Goal: Information Seeking & Learning: Learn about a topic

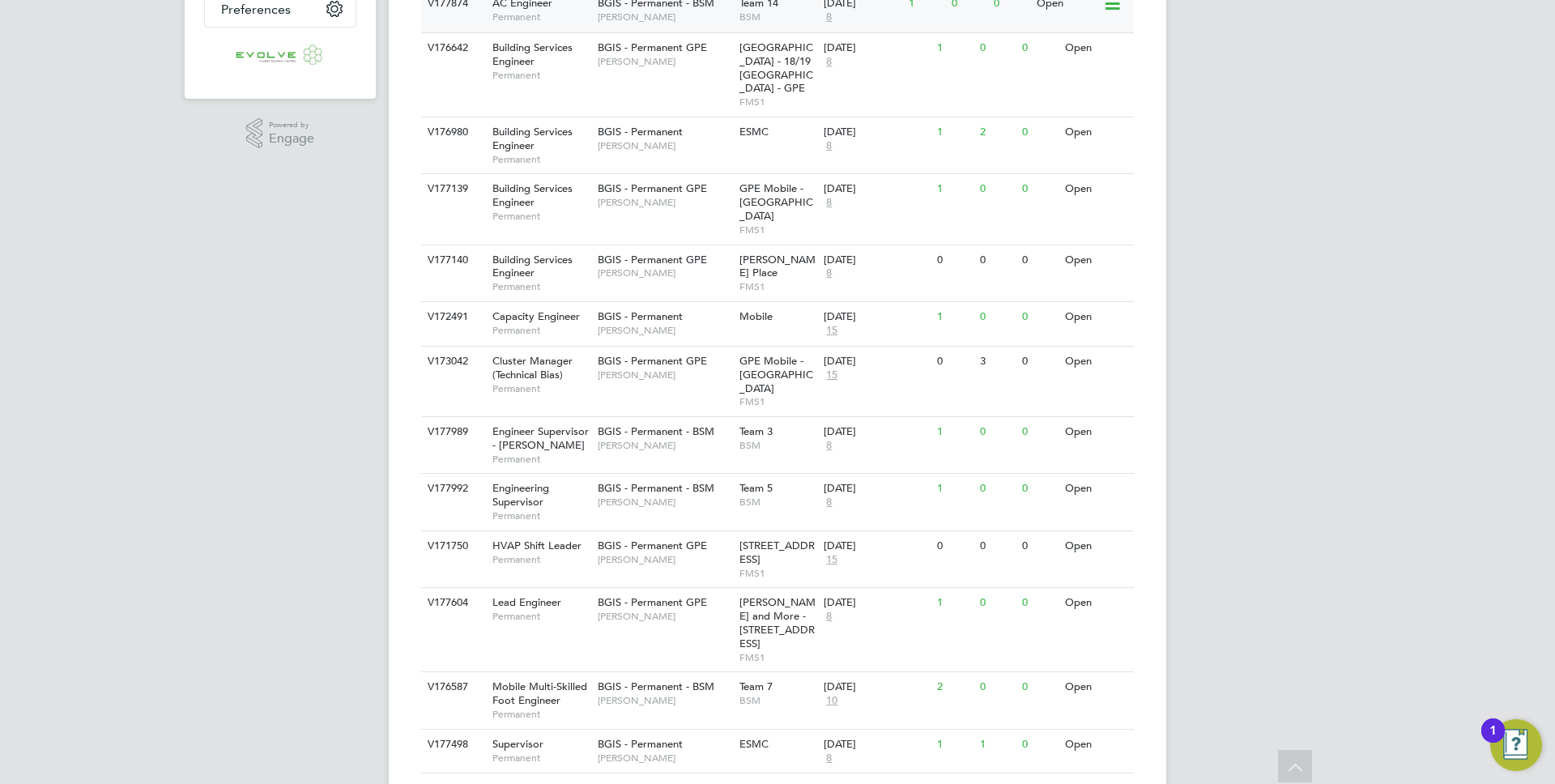
scroll to position [443, 0]
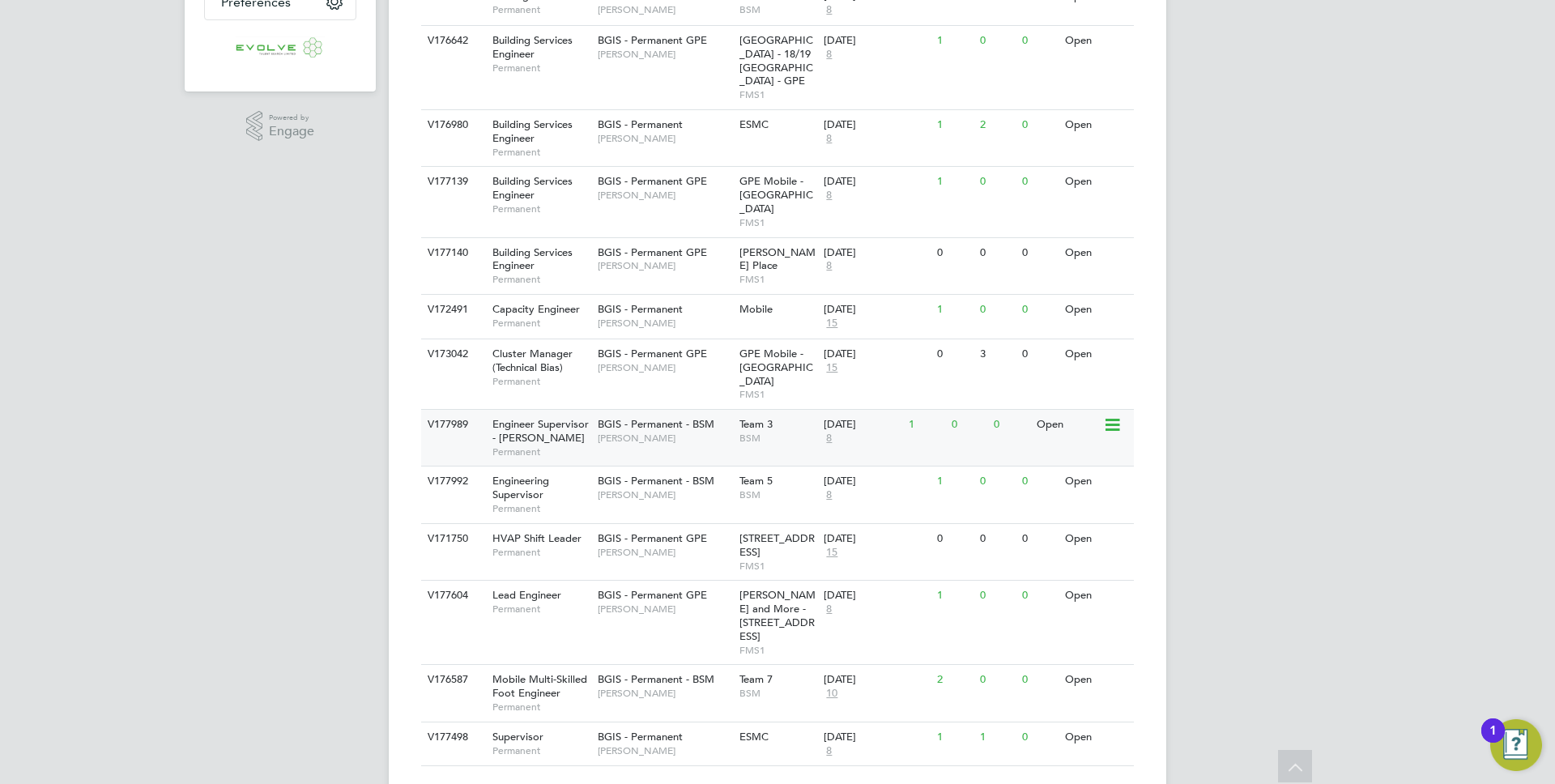
click at [648, 420] on div "BGIS - Permanent - BSM Toby Bavester" at bounding box center [665, 431] width 142 height 42
click at [667, 259] on span "Jasmin Padmore" at bounding box center [664, 265] width 134 height 13
click at [656, 207] on div "BGIS - Permanent GPE Paul Postance" at bounding box center [665, 188] width 142 height 42
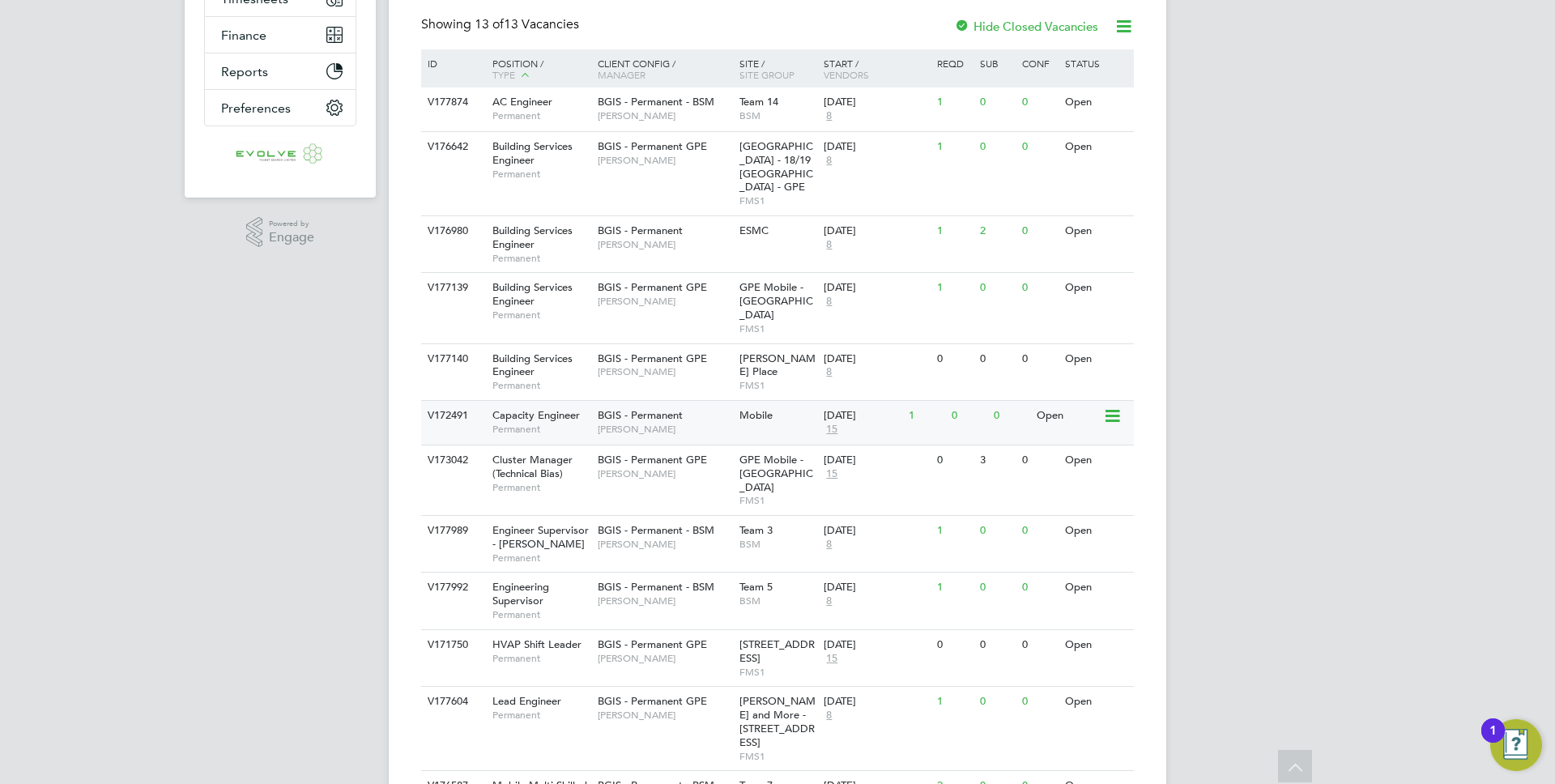
scroll to position [123, 0]
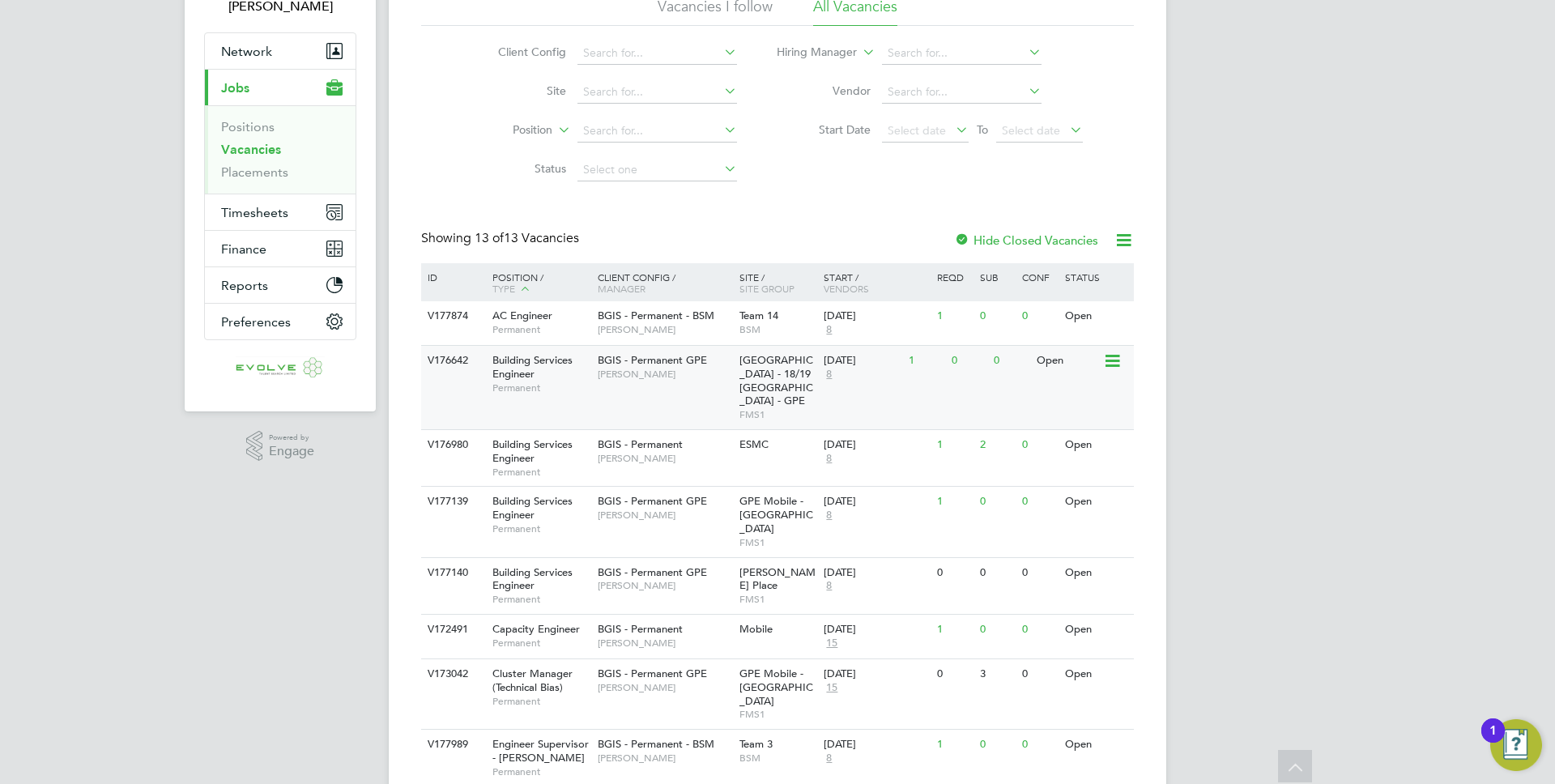
click at [758, 367] on span "Hanover Square Estate - 18/19 Hanover Square - GPE" at bounding box center [776, 380] width 73 height 55
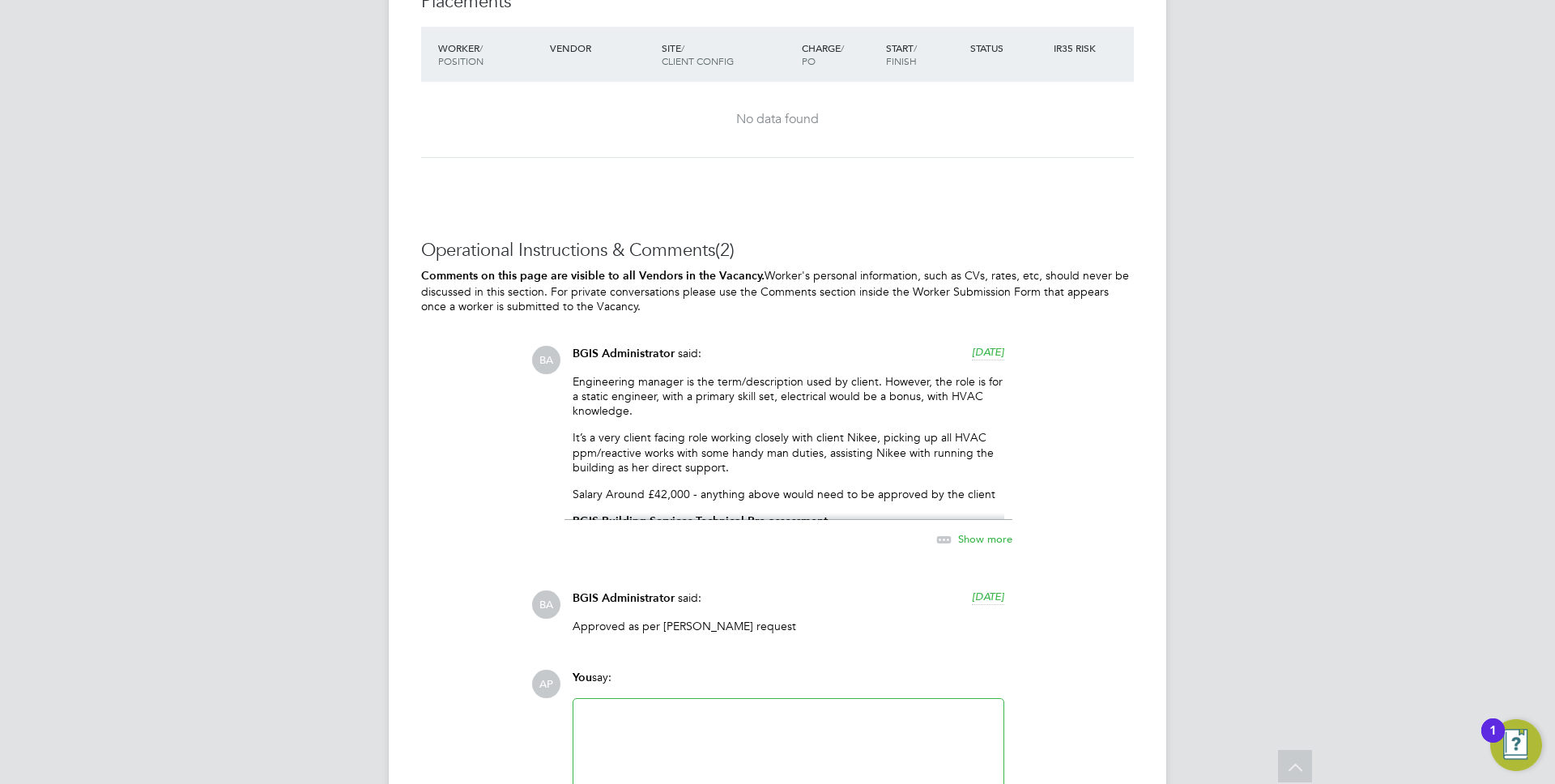
scroll to position [2221, 0]
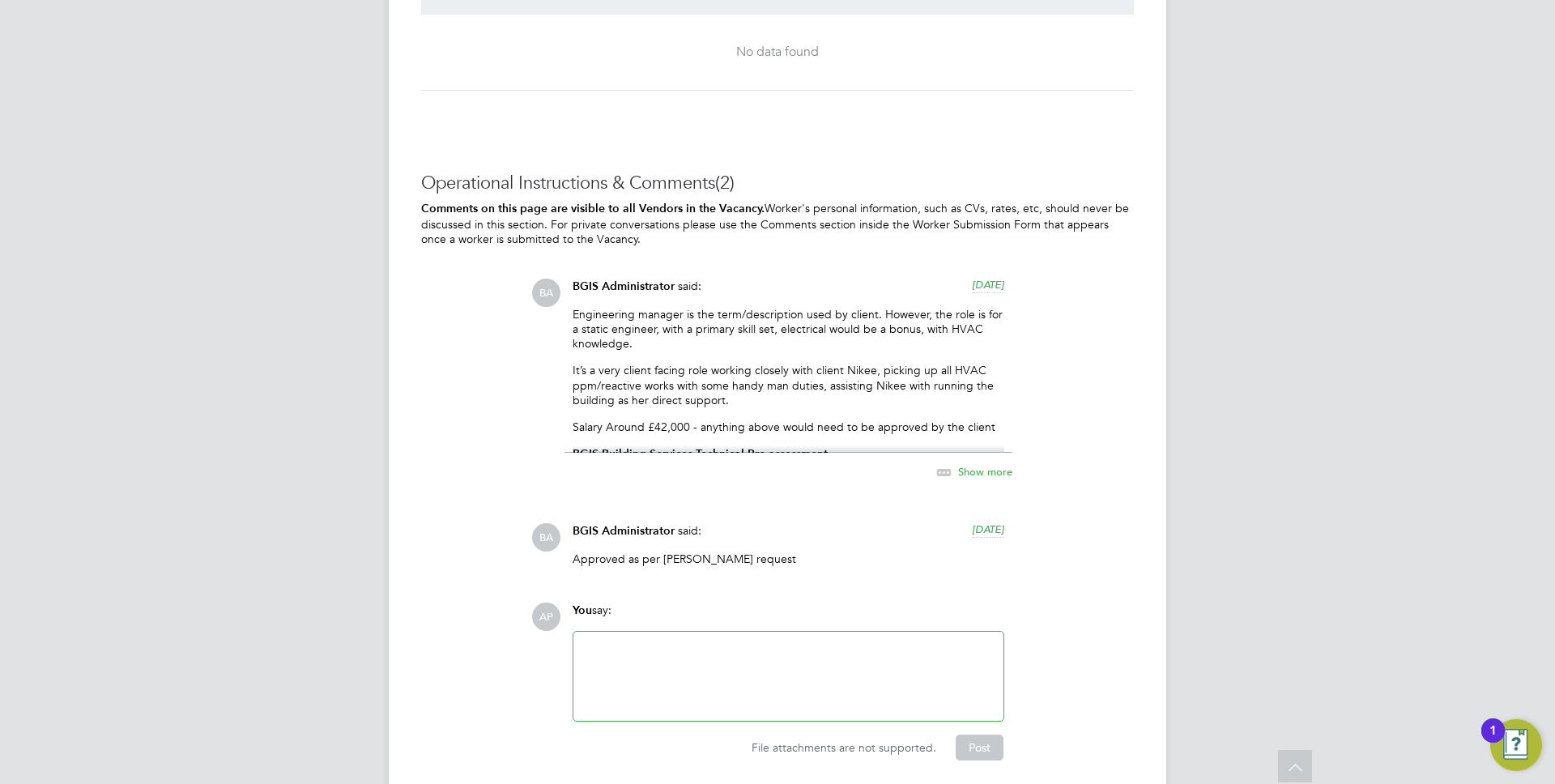
click at [995, 469] on span "Show more" at bounding box center [985, 472] width 54 height 14
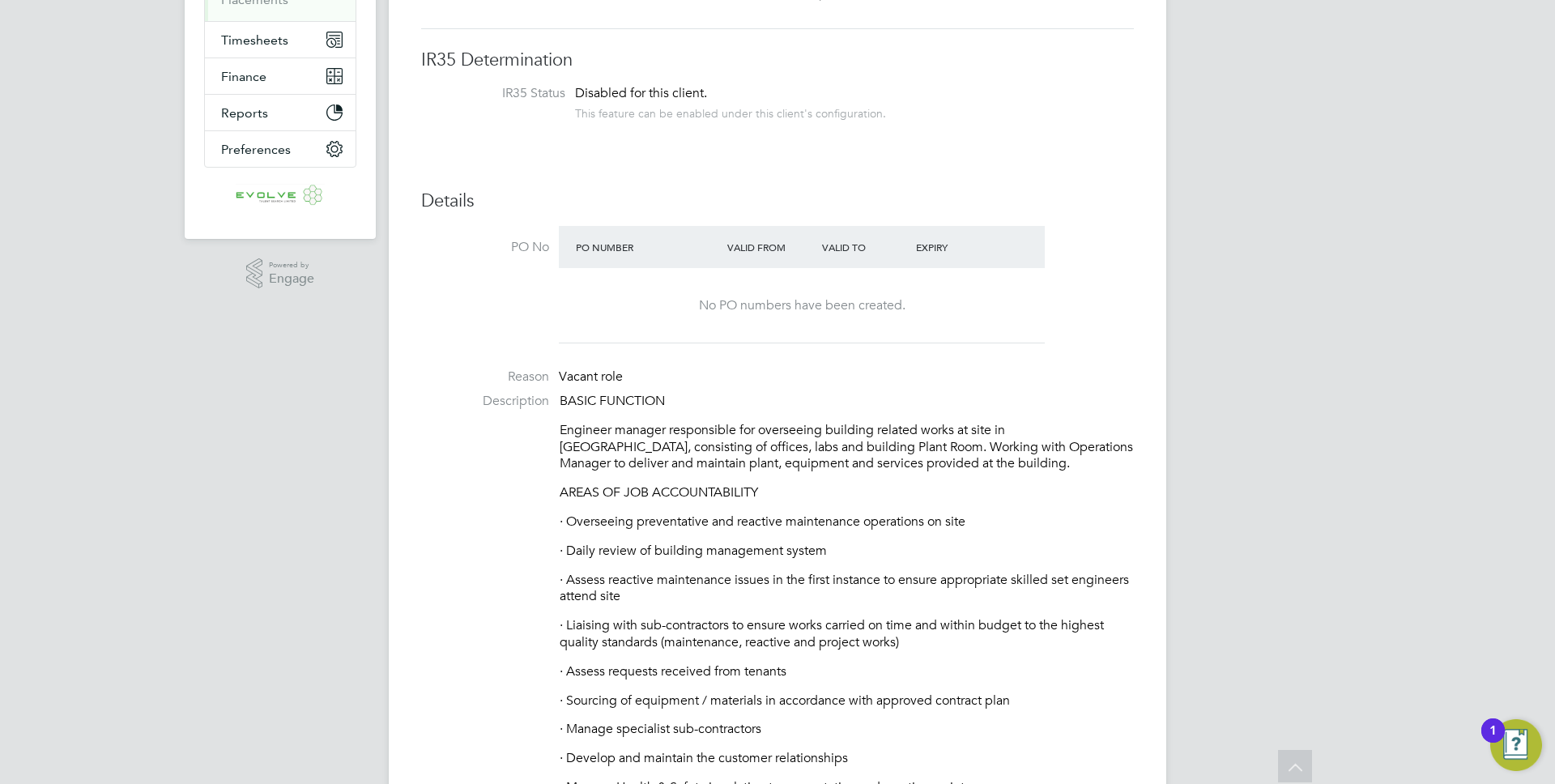
scroll to position [234, 0]
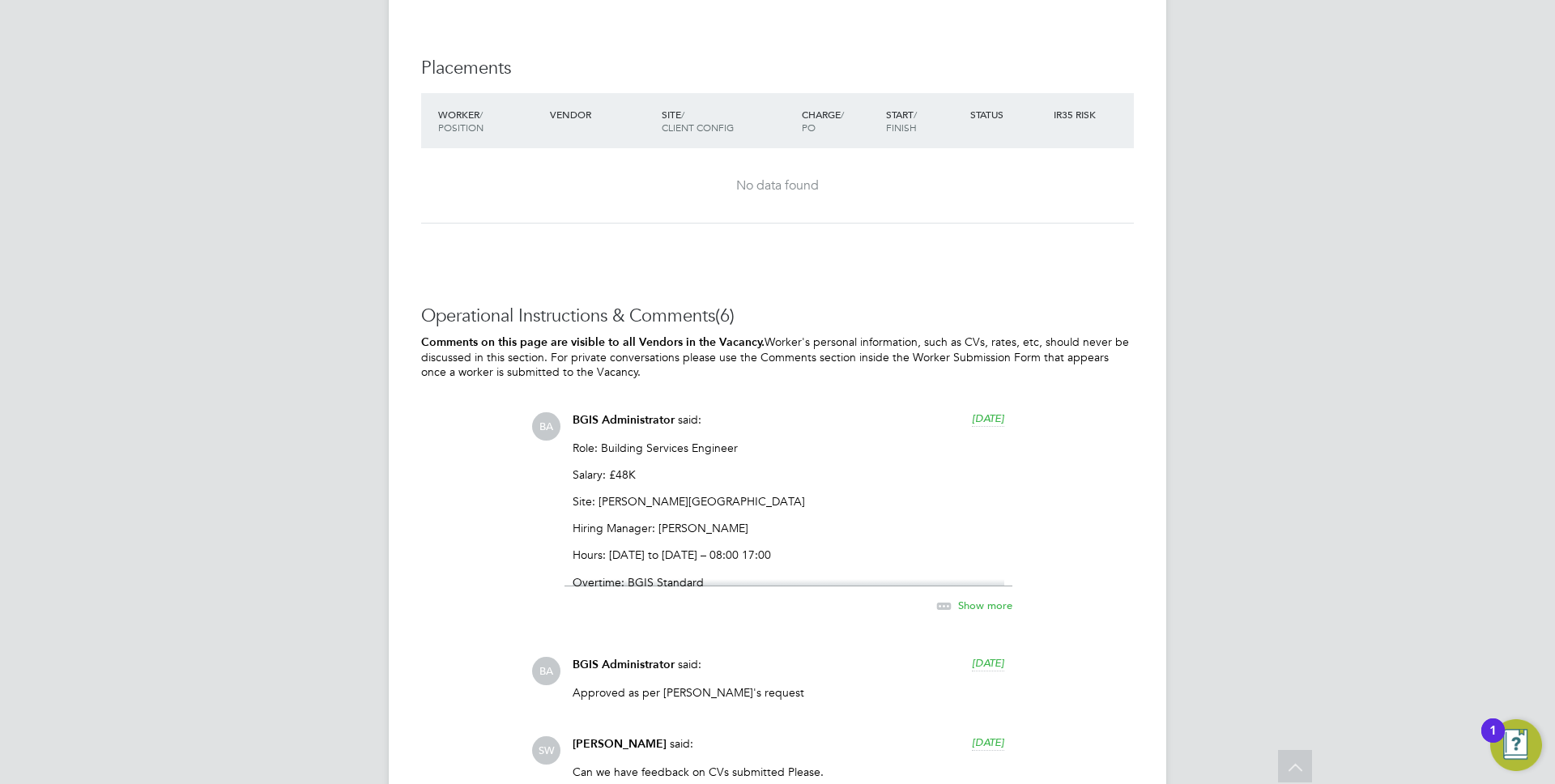
scroll to position [2425, 0]
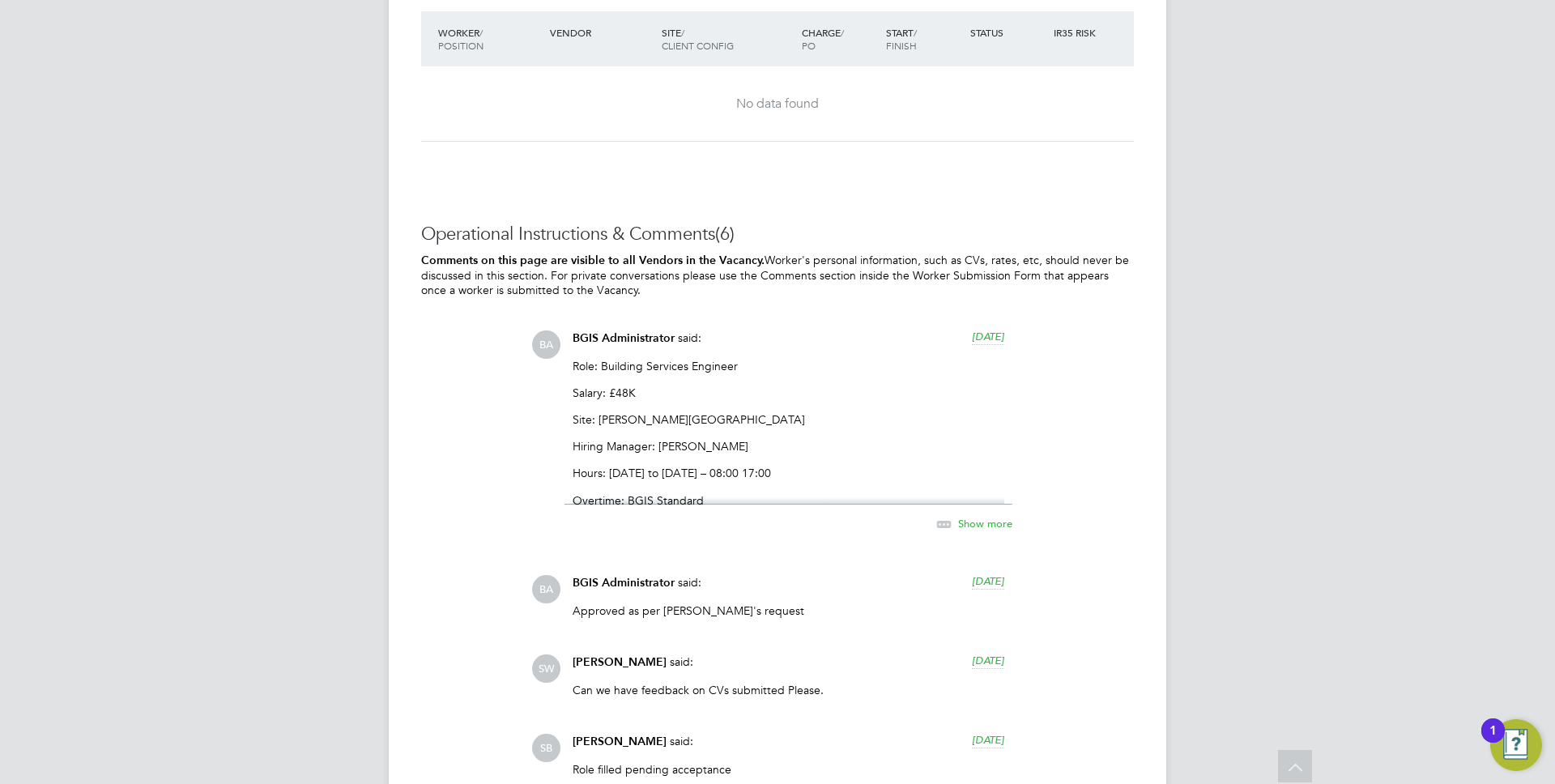
click at [981, 527] on span "Show more" at bounding box center [985, 523] width 54 height 14
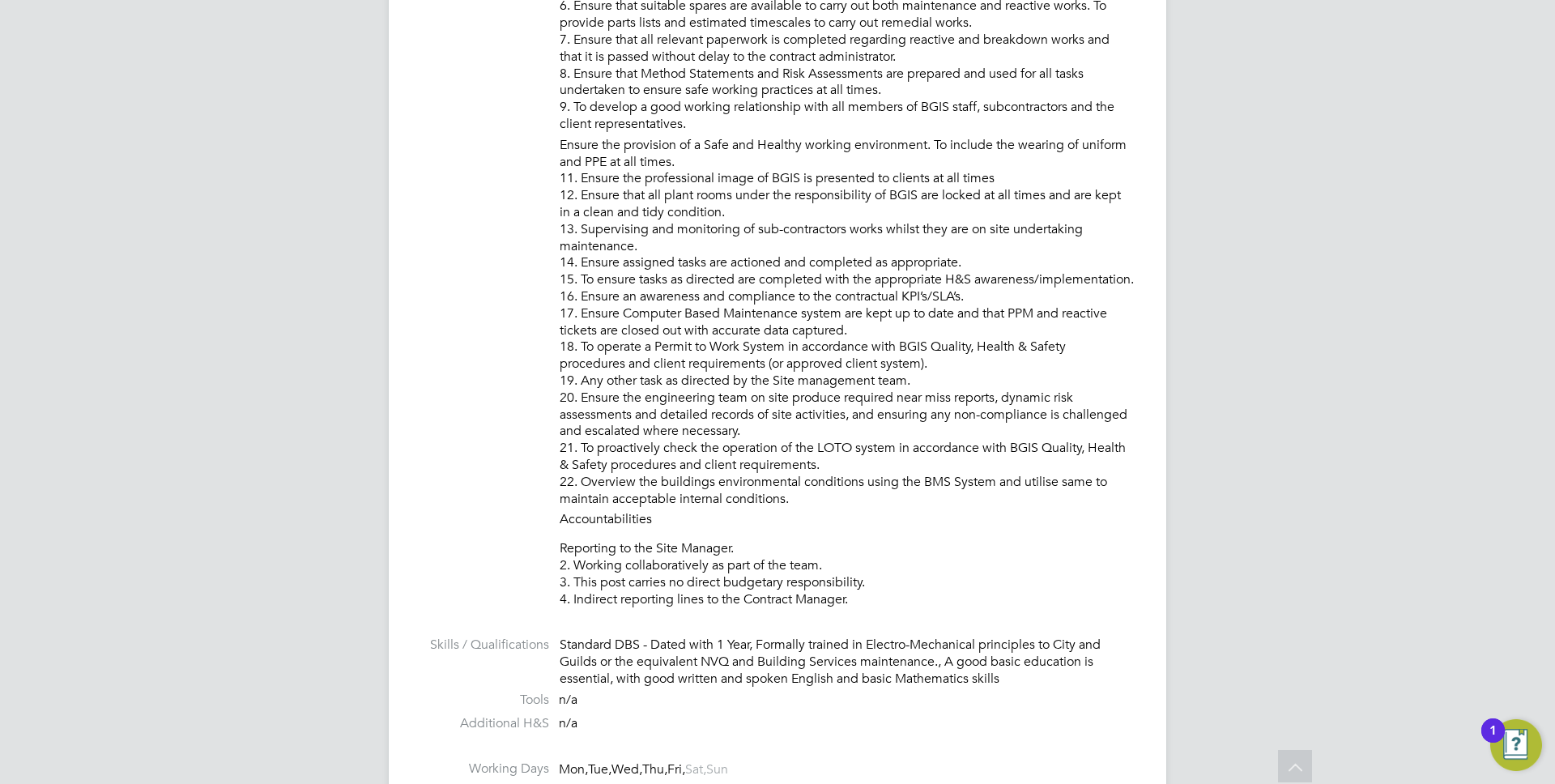
scroll to position [0, 0]
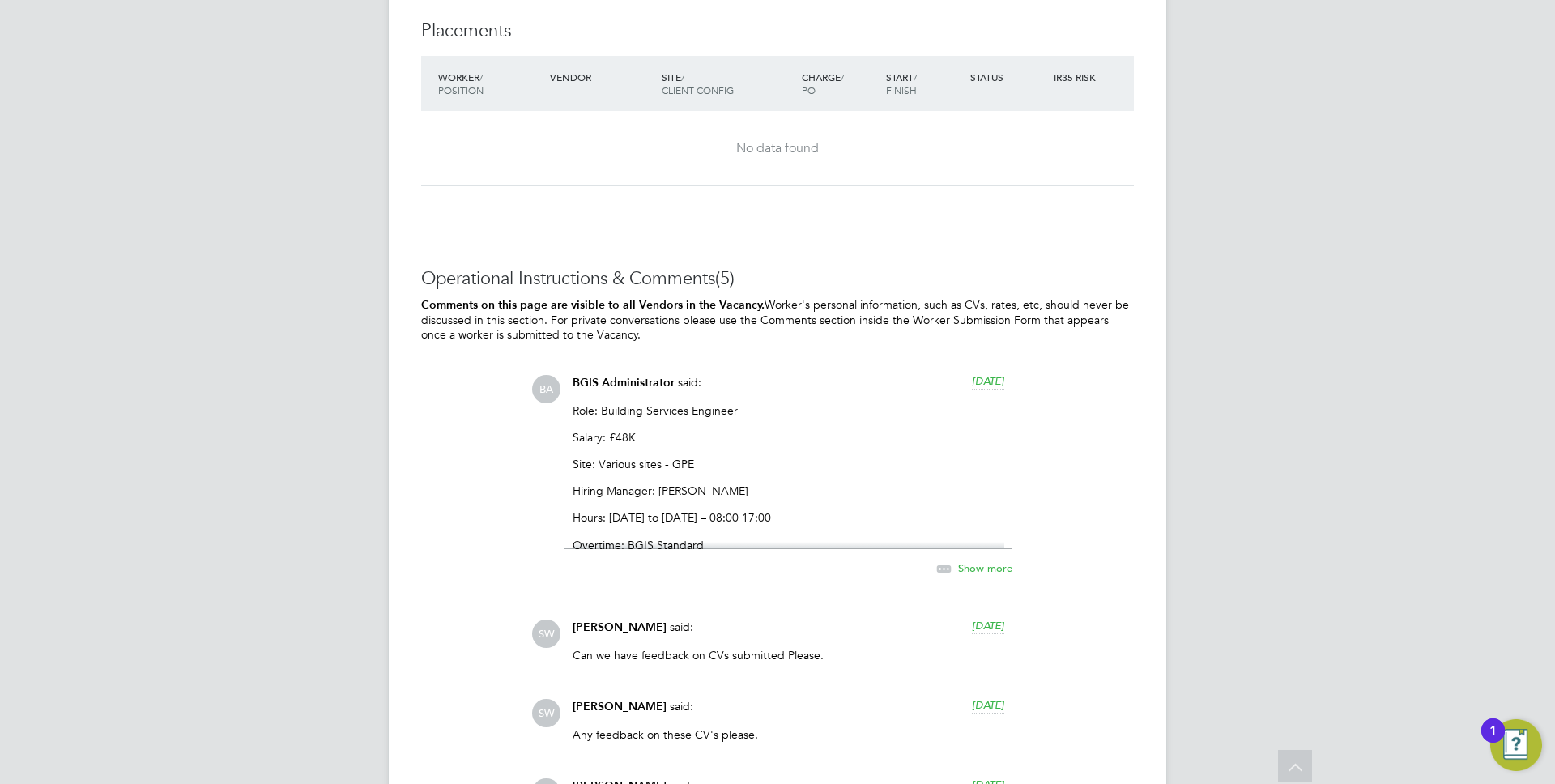
scroll to position [2456, 0]
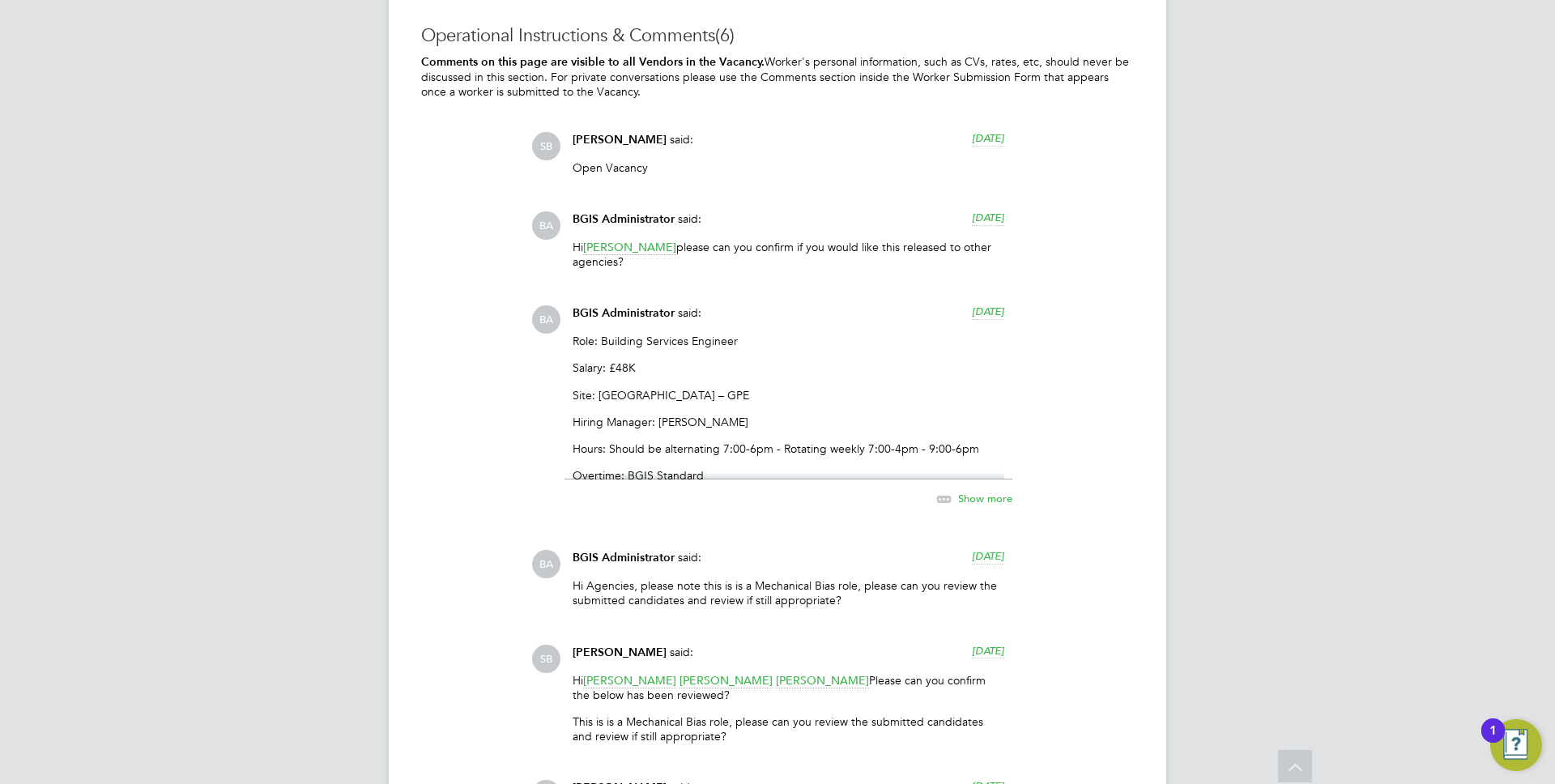
scroll to position [2476, 0]
